Goal: Browse casually

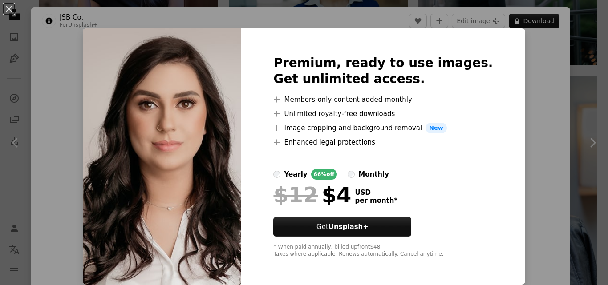
scroll to position [0, 0]
click at [53, 117] on div "An X shape Premium, ready to use images. Get unlimited access. A plus sign Memb…" at bounding box center [304, 142] width 608 height 285
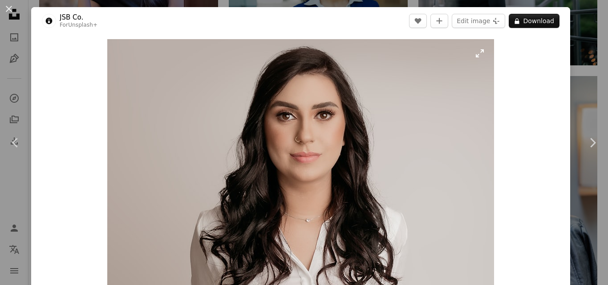
click at [281, 119] on img "Zoom in on this image" at bounding box center [300, 168] width 387 height 258
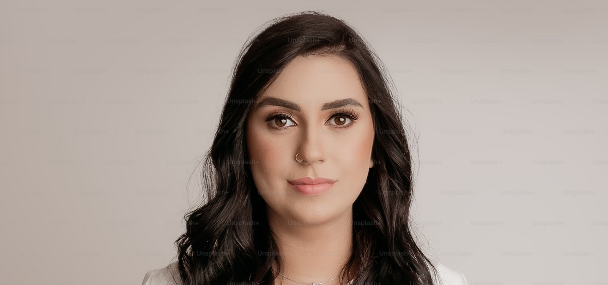
scroll to position [56, 0]
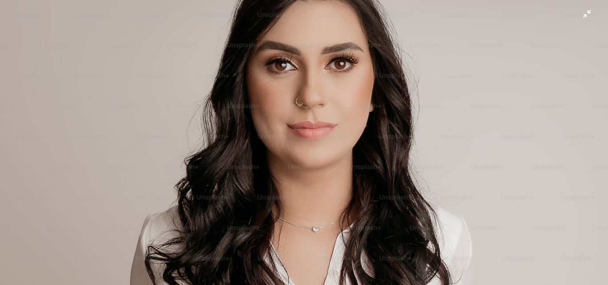
click at [578, 15] on img "Zoom out on this image" at bounding box center [304, 146] width 609 height 407
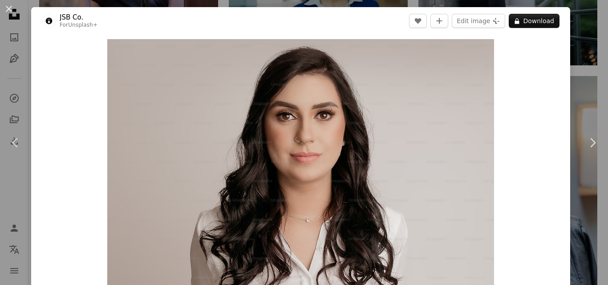
scroll to position [12, 0]
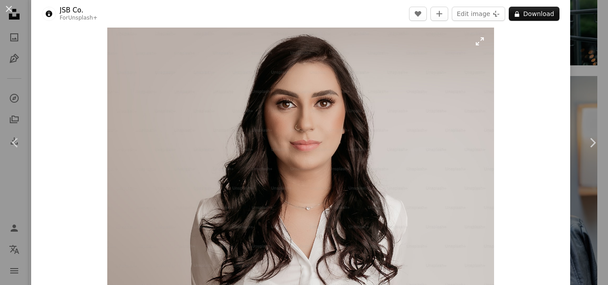
click at [348, 124] on img "Zoom in on this image" at bounding box center [300, 156] width 387 height 258
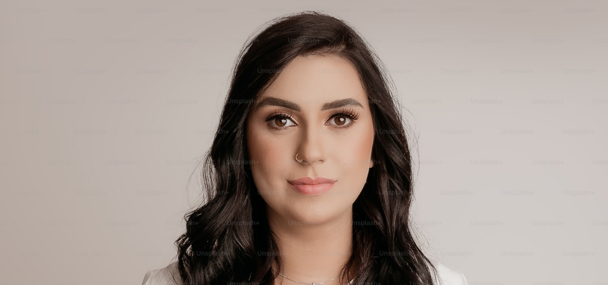
scroll to position [57, 0]
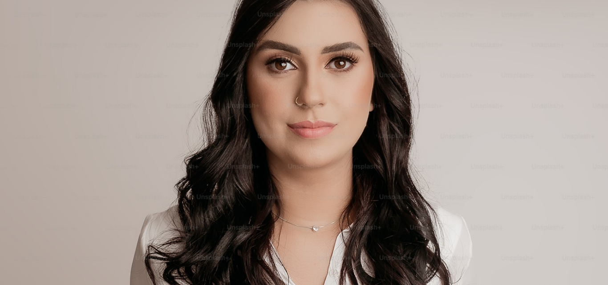
click at [348, 124] on img "Zoom out on this image" at bounding box center [304, 146] width 609 height 407
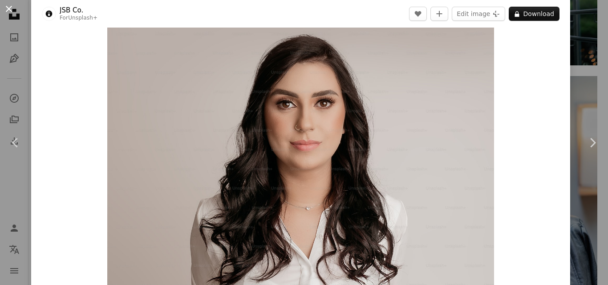
click at [13, 11] on button "An X shape" at bounding box center [9, 9] width 11 height 11
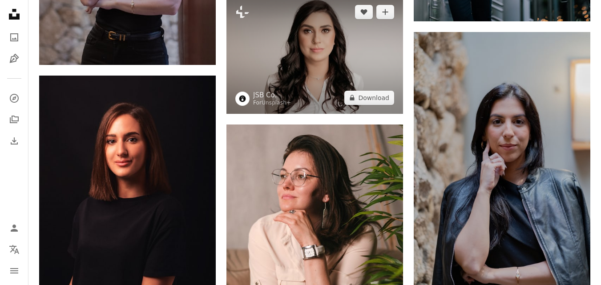
click at [323, 74] on img at bounding box center [314, 55] width 177 height 118
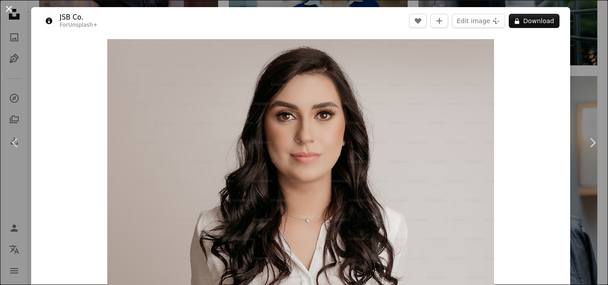
click at [9, 10] on button "An X shape" at bounding box center [9, 9] width 11 height 11
